Goal: Navigation & Orientation: Understand site structure

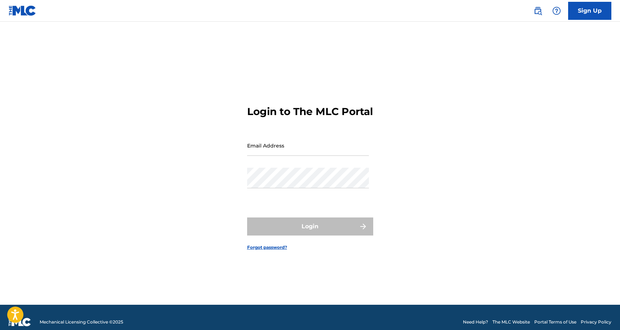
click at [281, 143] on input "Email Address" at bounding box center [308, 145] width 122 height 21
type input "[EMAIL_ADDRESS][DOMAIN_NAME]"
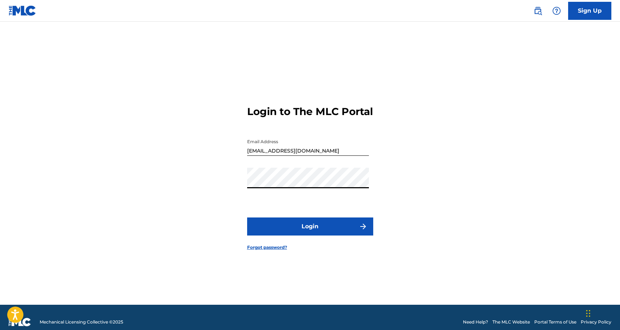
click at [296, 235] on button "Login" at bounding box center [310, 226] width 126 height 18
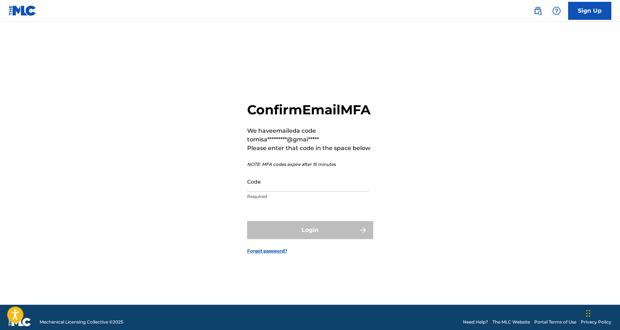
click at [282, 192] on input "Code" at bounding box center [308, 181] width 122 height 21
paste input "437363"
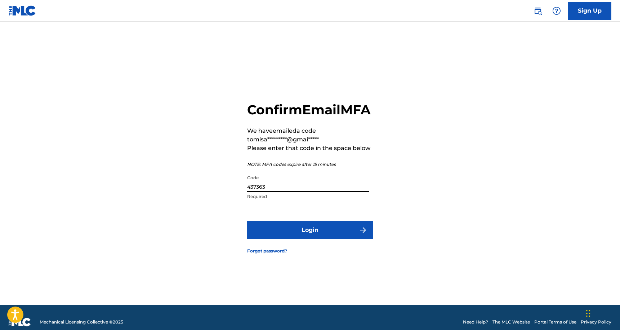
type input "437363"
click at [247, 221] on button "Login" at bounding box center [310, 230] width 126 height 18
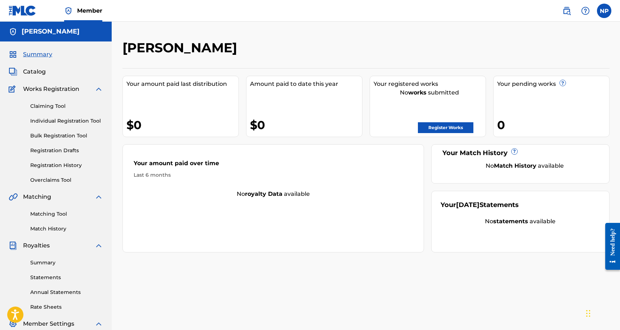
click at [47, 105] on link "Claiming Tool" at bounding box center [66, 106] width 73 height 8
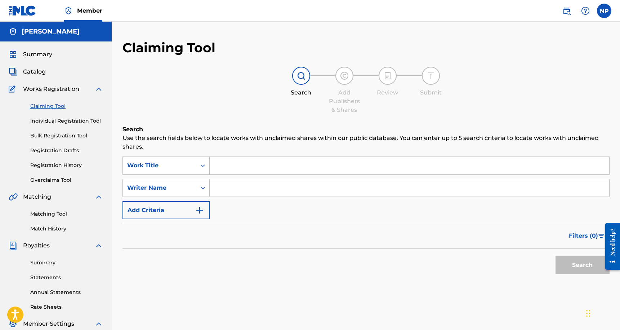
click at [52, 120] on link "Individual Registration Tool" at bounding box center [66, 121] width 73 height 8
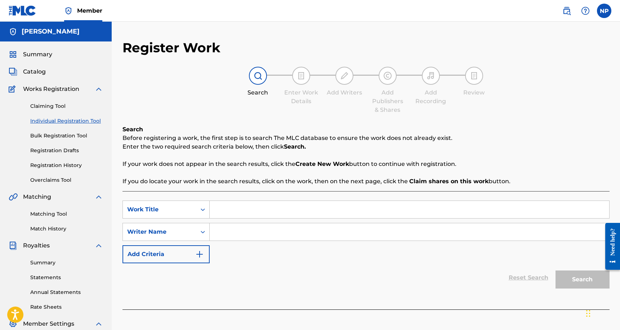
click at [54, 134] on link "Bulk Registration Tool" at bounding box center [66, 136] width 73 height 8
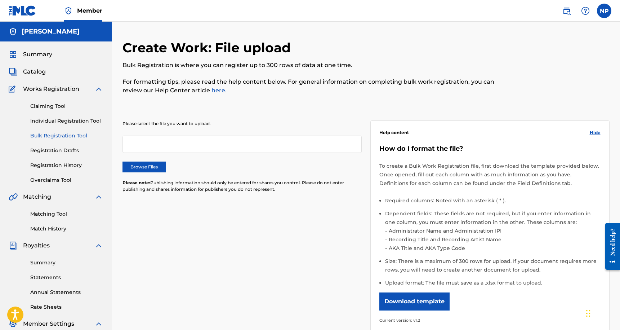
click at [54, 153] on link "Registration Drafts" at bounding box center [66, 151] width 73 height 8
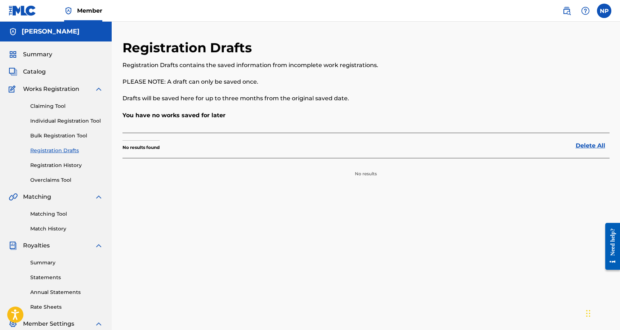
click at [57, 160] on div "Claiming Tool Individual Registration Tool Bulk Registration Tool Registration …" at bounding box center [56, 138] width 94 height 90
click at [57, 162] on link "Registration History" at bounding box center [66, 165] width 73 height 8
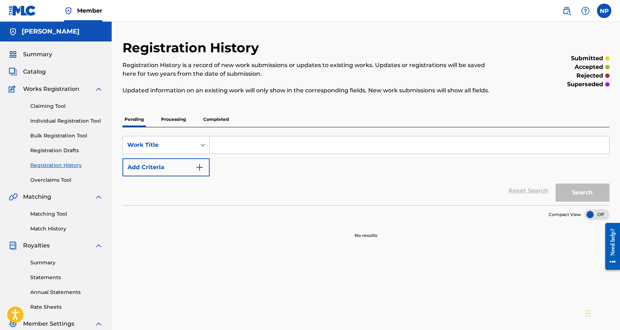
click at [181, 120] on p "Processing" at bounding box center [173, 119] width 29 height 15
click at [223, 120] on p "Completed" at bounding box center [216, 119] width 30 height 15
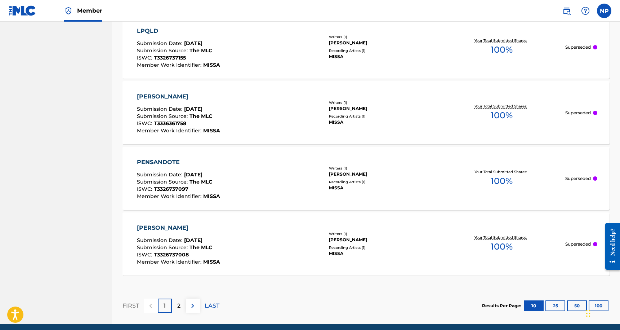
scroll to position [660, 0]
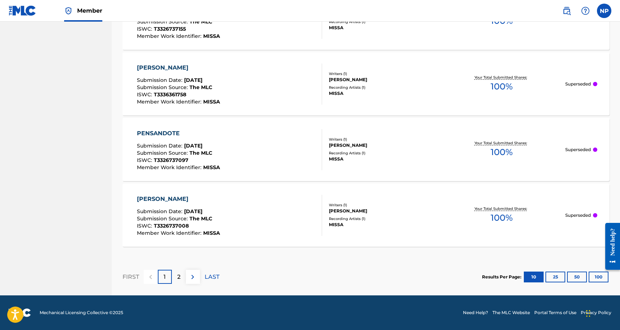
click at [178, 280] on p "2" at bounding box center [178, 276] width 3 height 9
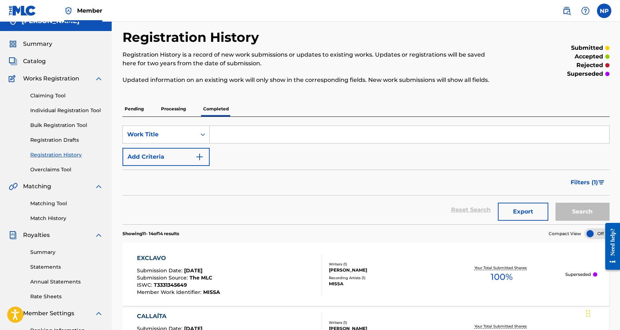
scroll to position [0, 0]
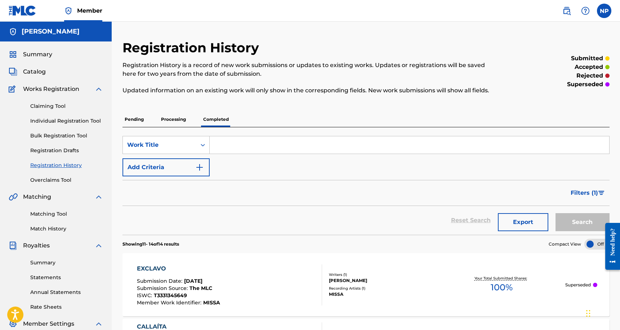
click at [132, 117] on p "Pending" at bounding box center [134, 119] width 23 height 15
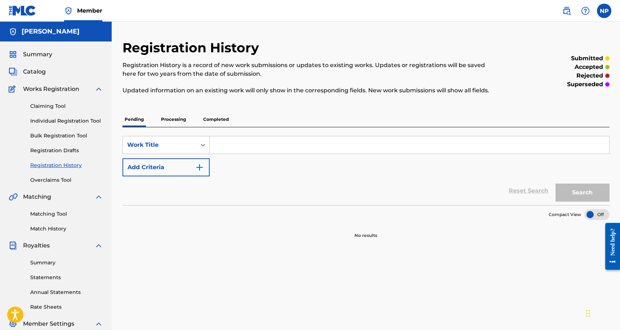
click at [53, 178] on link "Overclaims Tool" at bounding box center [66, 180] width 73 height 8
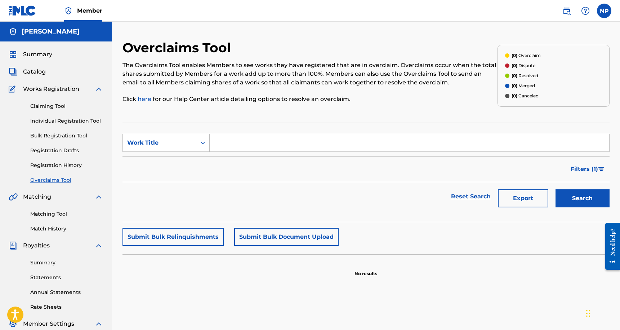
click at [50, 215] on link "Matching Tool" at bounding box center [66, 214] width 73 height 8
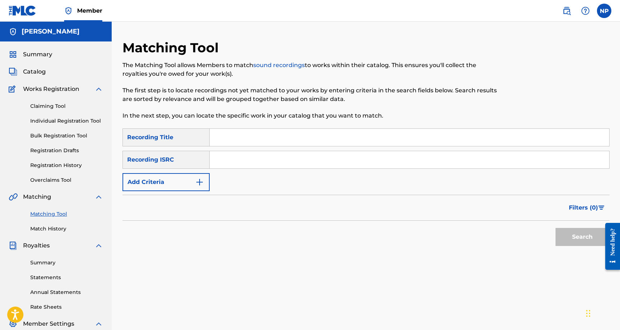
click at [49, 224] on div "Matching Tool Match History" at bounding box center [56, 216] width 94 height 31
click at [49, 228] on link "Match History" at bounding box center [66, 229] width 73 height 8
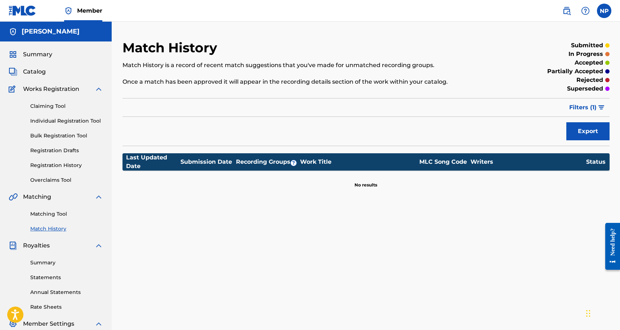
click at [42, 260] on link "Summary" at bounding box center [66, 263] width 73 height 8
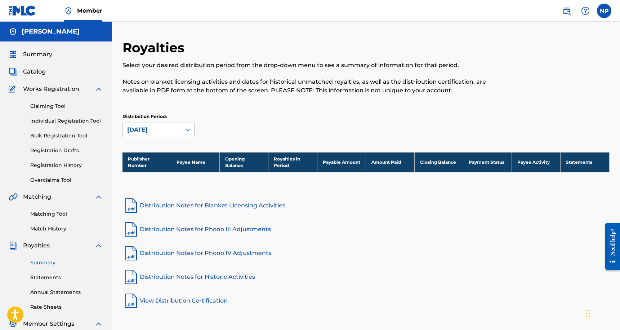
click at [46, 281] on link "Statements" at bounding box center [66, 278] width 73 height 8
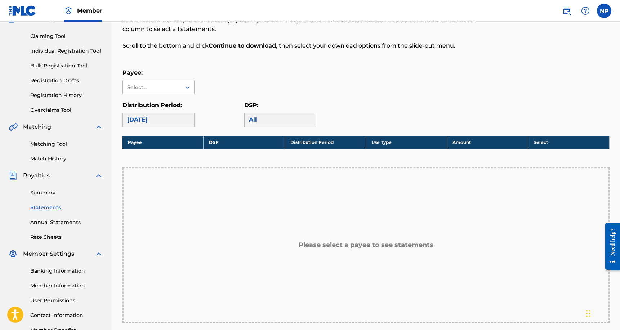
scroll to position [73, 0]
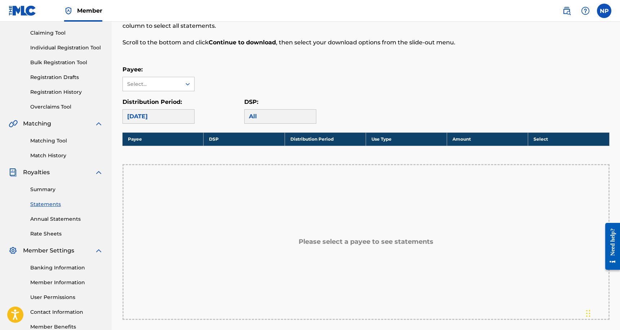
click at [61, 220] on link "Annual Statements" at bounding box center [66, 219] width 73 height 8
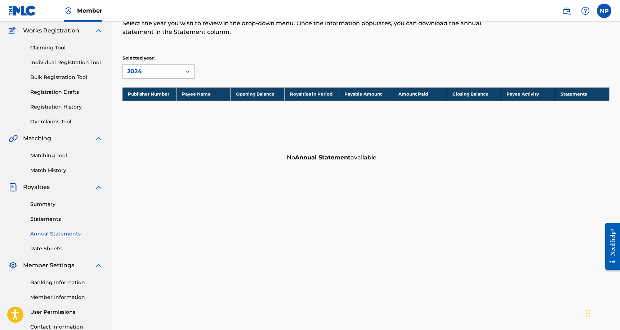
scroll to position [59, 0]
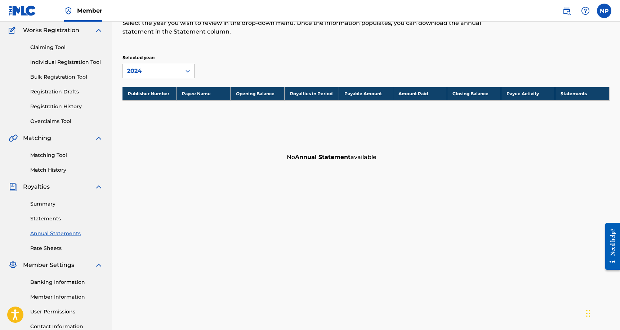
click at [43, 249] on link "Rate Sheets" at bounding box center [66, 248] width 73 height 8
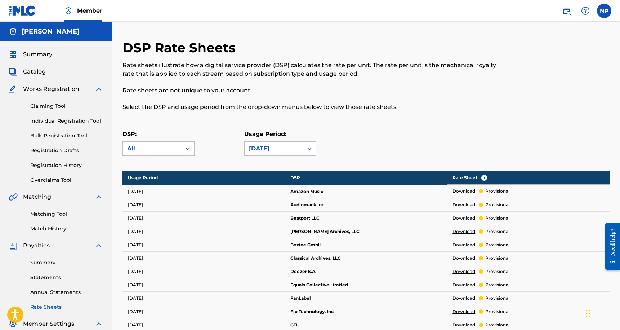
click at [44, 75] on span "Catalog" at bounding box center [34, 71] width 23 height 9
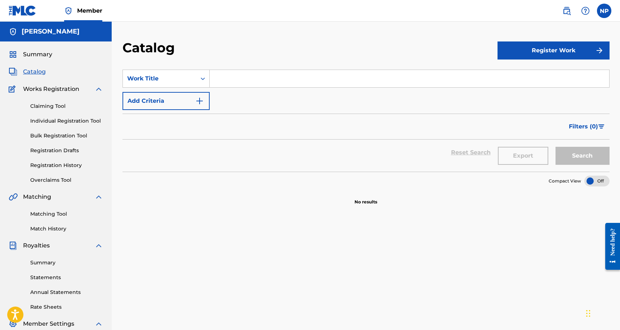
click at [25, 54] on span "Summary" at bounding box center [37, 54] width 29 height 9
